Goal: Information Seeking & Learning: Learn about a topic

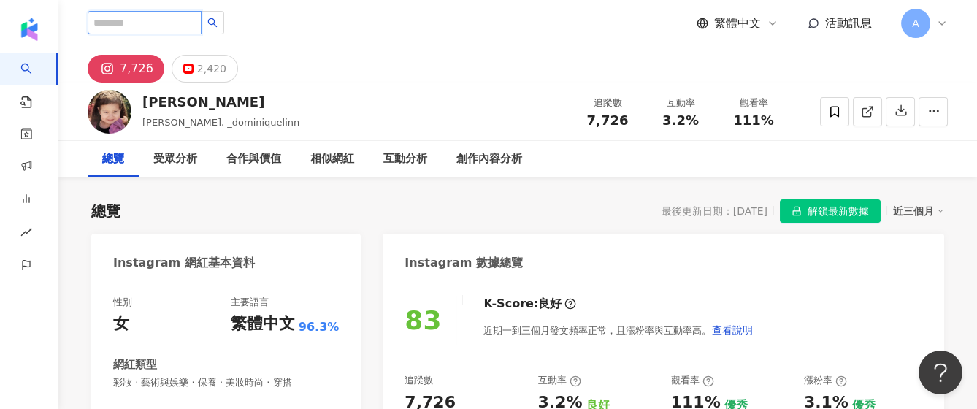
click at [193, 15] on input "search" at bounding box center [145, 22] width 114 height 23
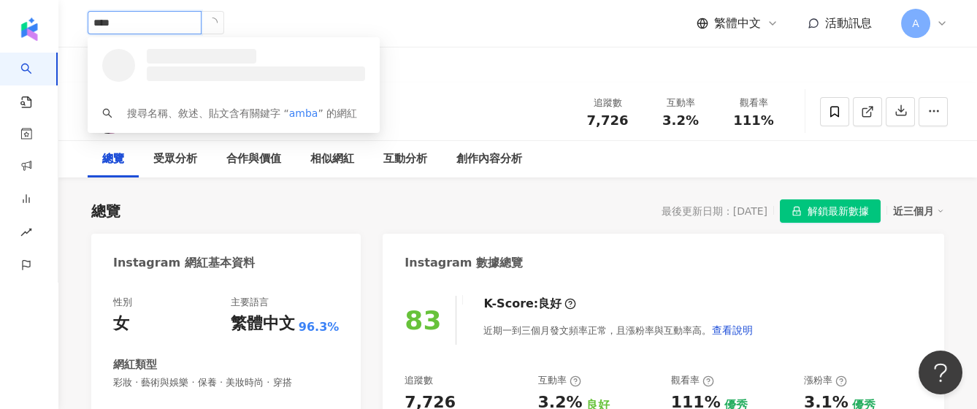
type input "*****"
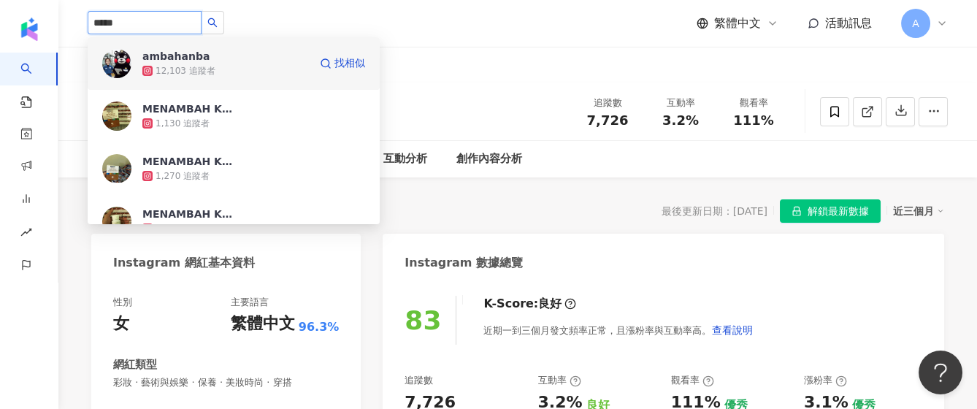
click at [250, 76] on div "12,103 追蹤者" at bounding box center [225, 71] width 166 height 15
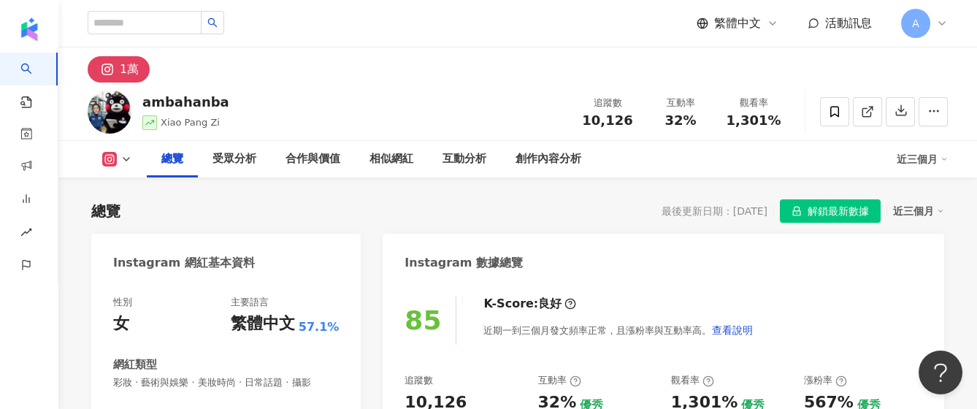
scroll to position [195, 0]
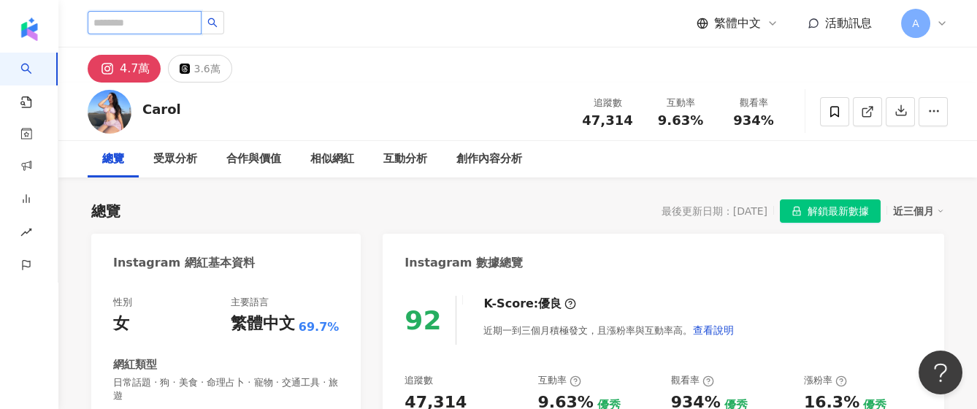
click at [170, 22] on input "search" at bounding box center [145, 22] width 114 height 23
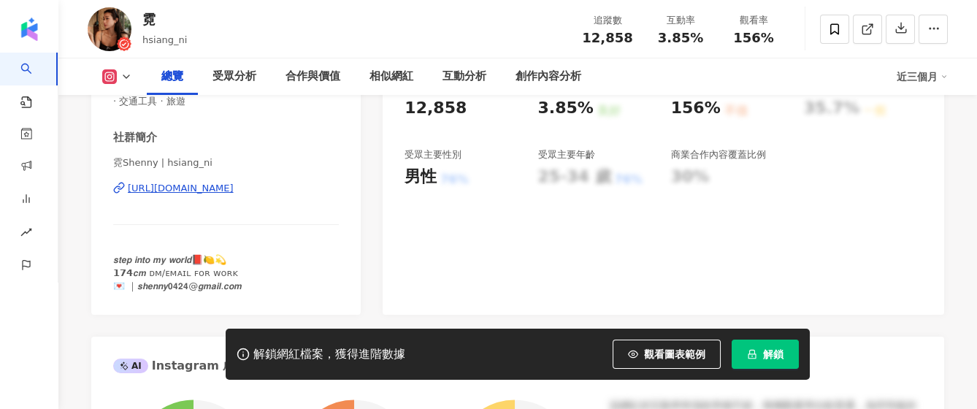
scroll to position [291, 0]
click at [755, 349] on icon "lock" at bounding box center [752, 354] width 10 height 10
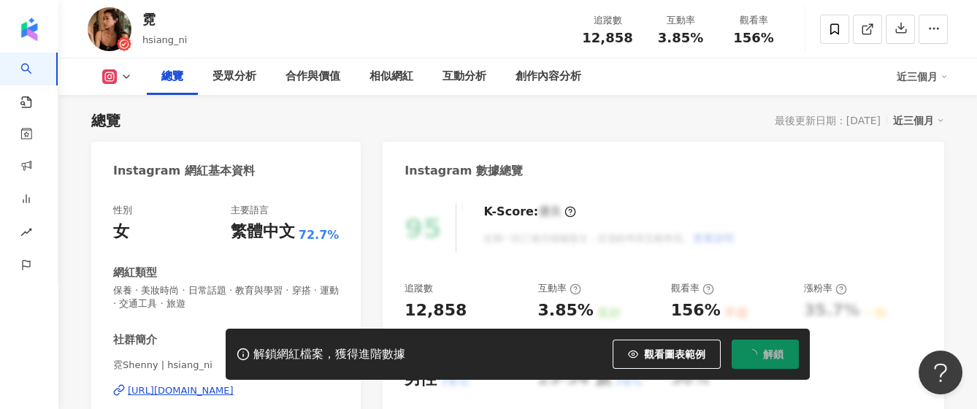
scroll to position [0, 0]
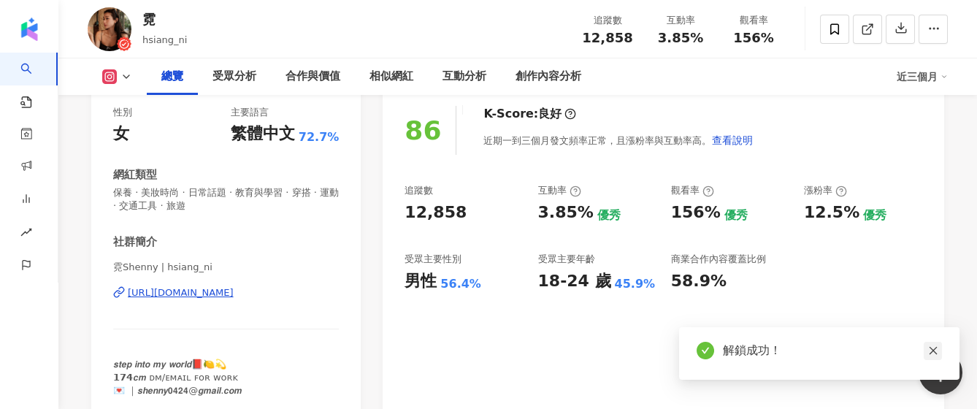
scroll to position [479, 0]
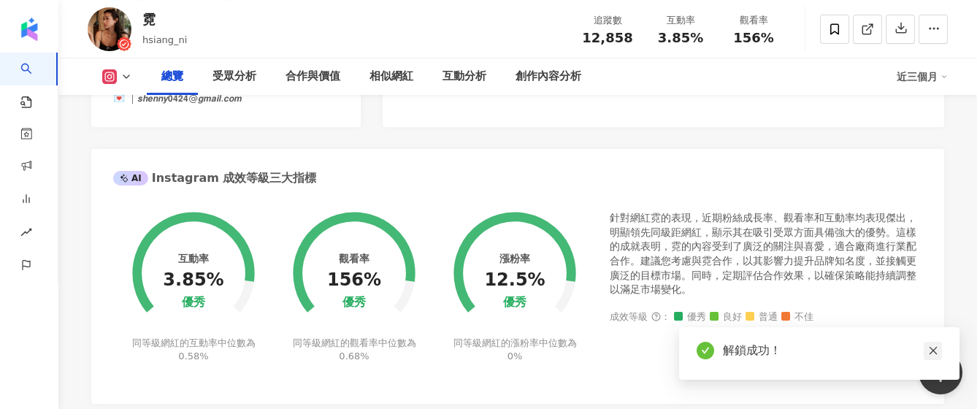
click at [934, 352] on icon "close" at bounding box center [933, 351] width 8 height 8
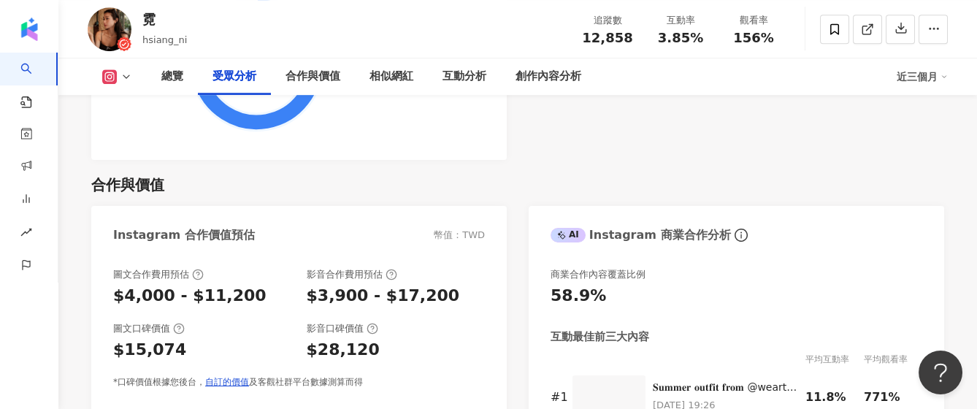
scroll to position [1842, 0]
